Goal: Information Seeking & Learning: Learn about a topic

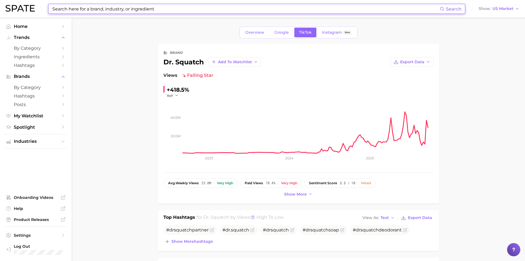
click at [99, 9] on input at bounding box center [246, 8] width 388 height 9
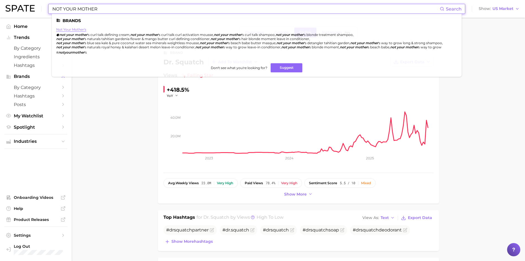
type input "NOT YOUR MOTHER"
click at [68, 29] on link "not your mother's" at bounding box center [71, 29] width 30 height 4
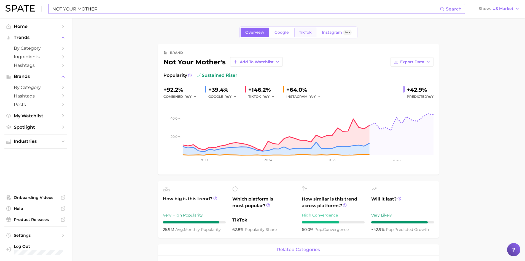
click at [305, 29] on link "TikTok" at bounding box center [305, 33] width 22 height 10
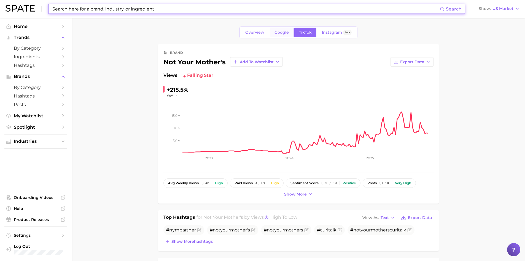
click at [276, 33] on span "Google" at bounding box center [282, 32] width 14 height 5
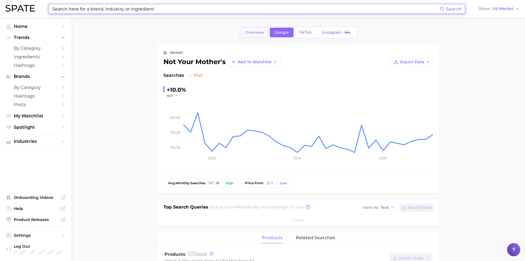
click at [255, 33] on span "Overview" at bounding box center [254, 32] width 19 height 5
